Goal: Task Accomplishment & Management: Manage account settings

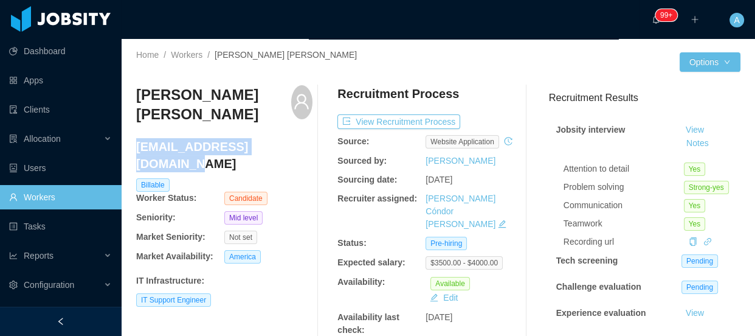
drag, startPoint x: 291, startPoint y: 148, endPoint x: 136, endPoint y: 151, distance: 155.0
click at [136, 151] on h4 "joseangel459@hotmail.com" at bounding box center [224, 155] width 176 height 34
copy h4 "joseangel459@hotmail.com"
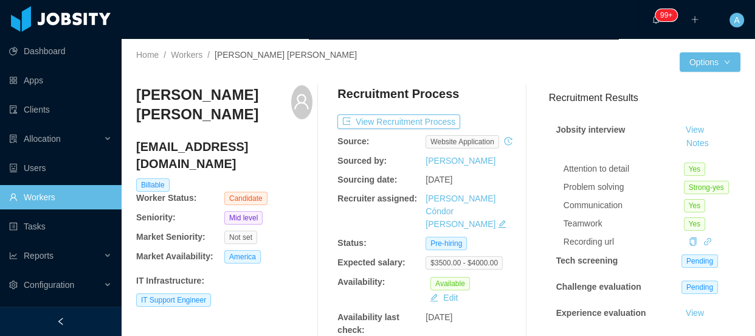
click at [317, 250] on div at bounding box center [324, 210] width 25 height 251
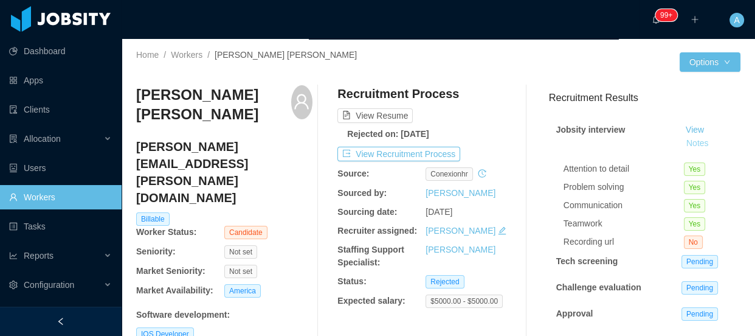
click at [684, 145] on button "Notes" at bounding box center [697, 143] width 32 height 15
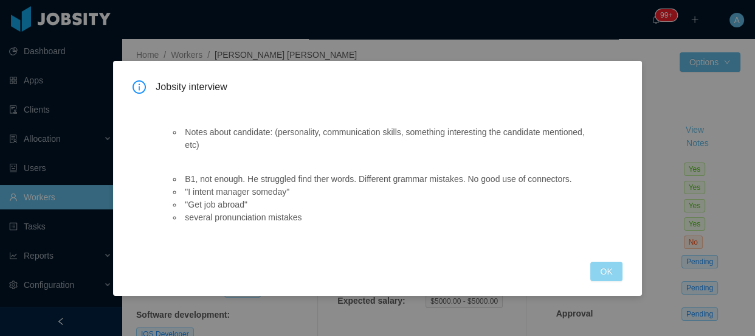
click at [613, 268] on button "OK" at bounding box center [606, 270] width 32 height 19
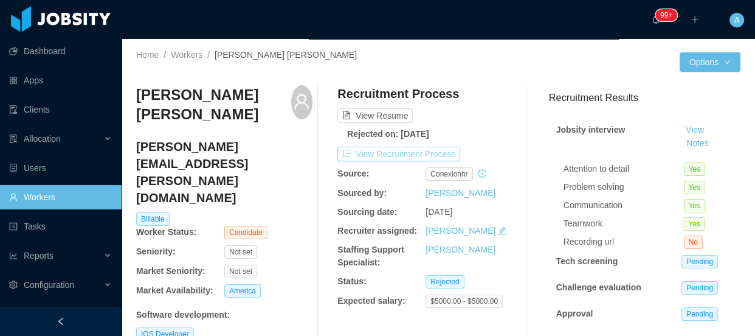
click at [413, 156] on button "View Recruitment Process" at bounding box center [398, 153] width 123 height 15
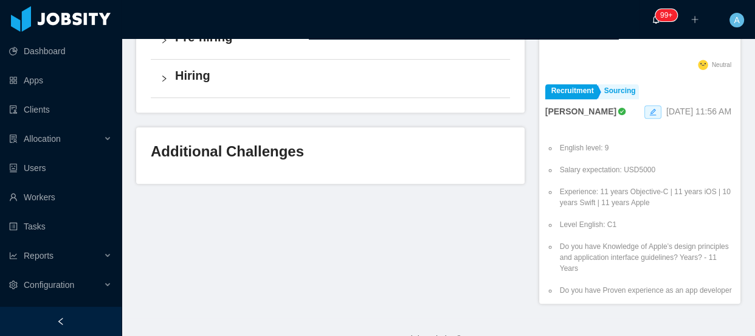
scroll to position [698, 0]
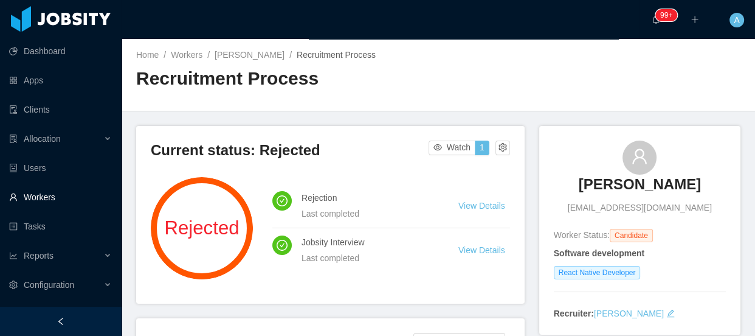
click at [60, 188] on link "Workers" at bounding box center [60, 197] width 103 height 24
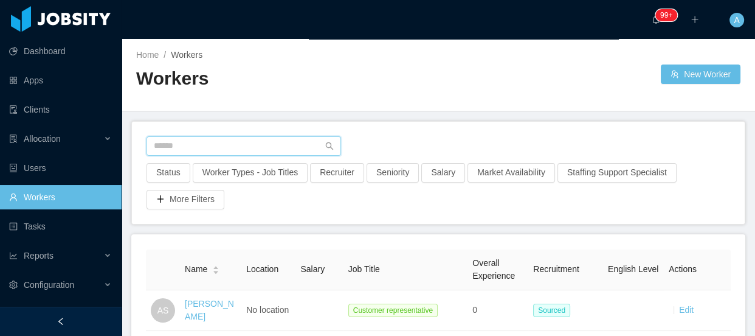
click at [253, 139] on input "text" at bounding box center [243, 145] width 195 height 19
paste input "**********"
type input "**********"
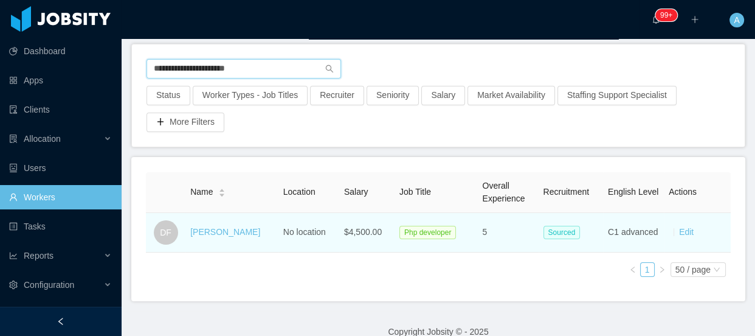
scroll to position [102, 0]
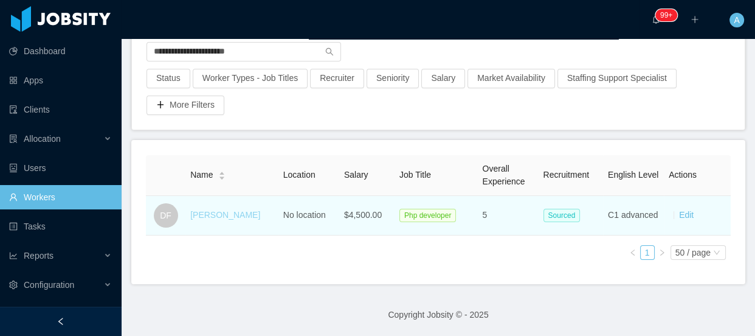
click at [241, 210] on link "Diego Faundes" at bounding box center [225, 215] width 70 height 10
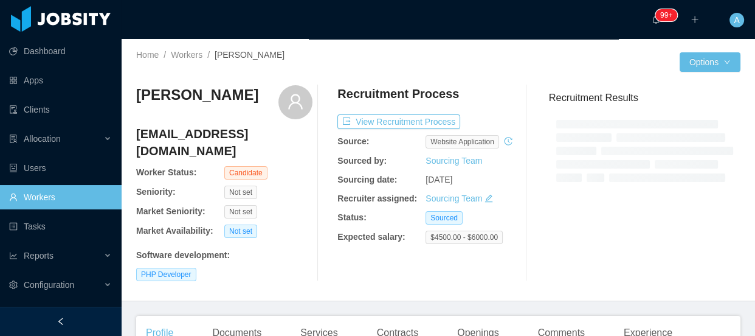
drag, startPoint x: 255, startPoint y: 81, endPoint x: 214, endPoint y: 1, distance: 90.3
click at [255, 79] on div "Diego Faundes diego.faundes@gmail.com Worker Status: Candidate Seniority: Not s…" at bounding box center [438, 182] width 604 height 215
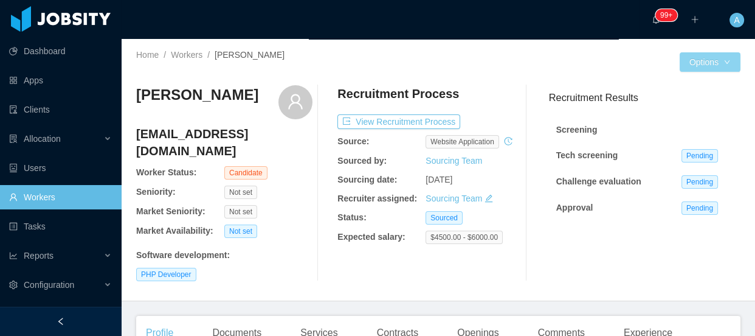
click at [715, 67] on button "Options" at bounding box center [710, 61] width 61 height 19
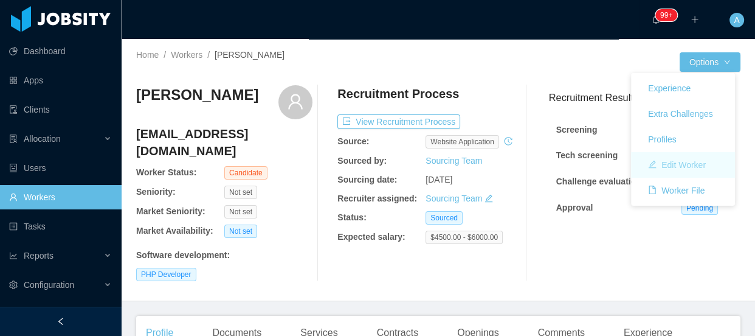
click at [678, 160] on button "Edit Worker" at bounding box center [676, 164] width 77 height 19
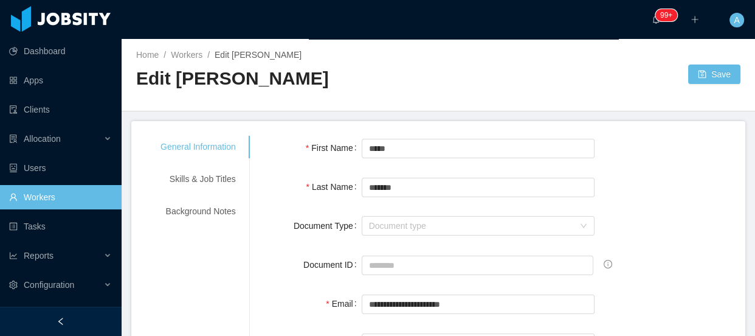
click at [666, 182] on div "Last Name *******" at bounding box center [497, 186] width 466 height 24
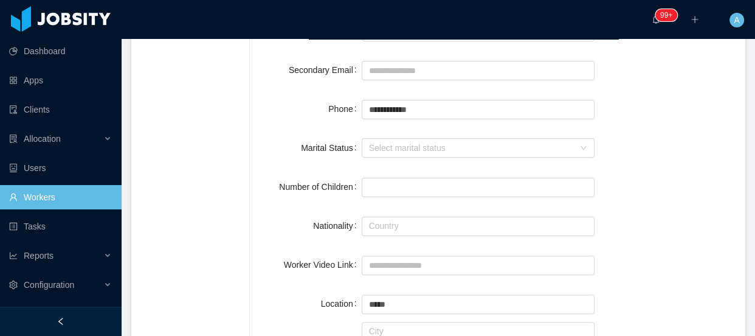
scroll to position [326, 0]
